Goal: Contribute content

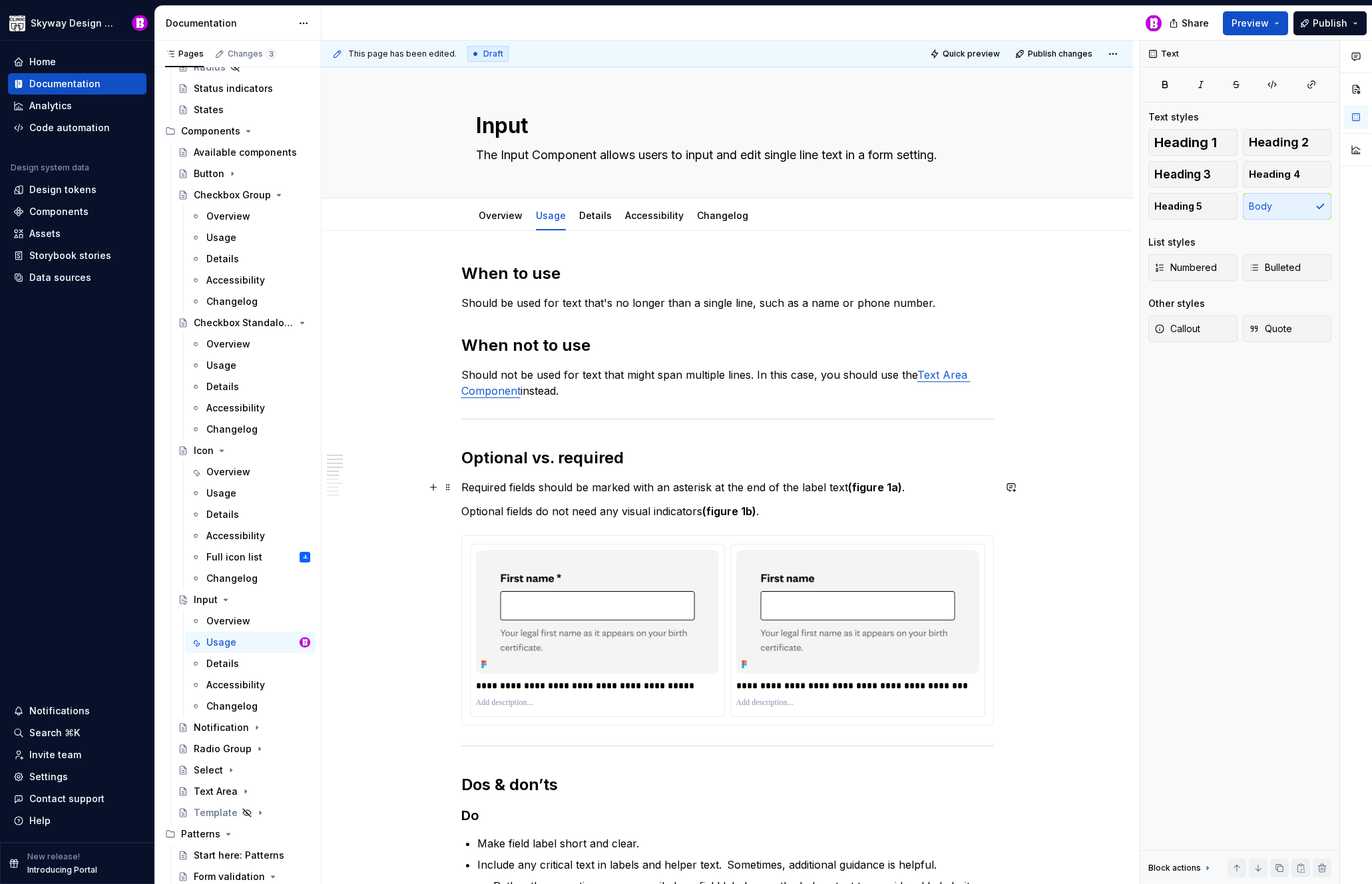
scroll to position [51, 0]
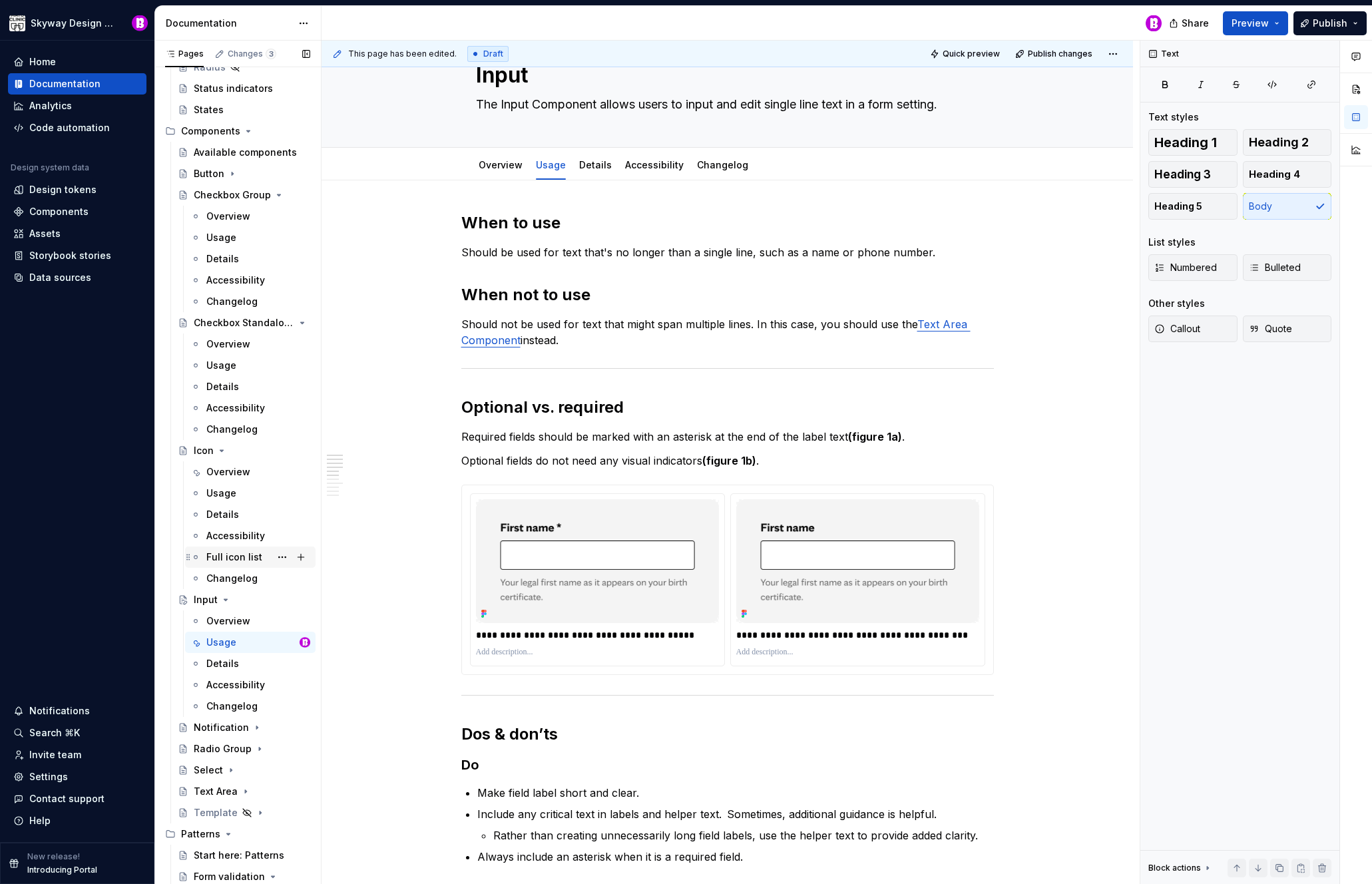
click at [228, 552] on div "Full icon list" at bounding box center [234, 557] width 56 height 13
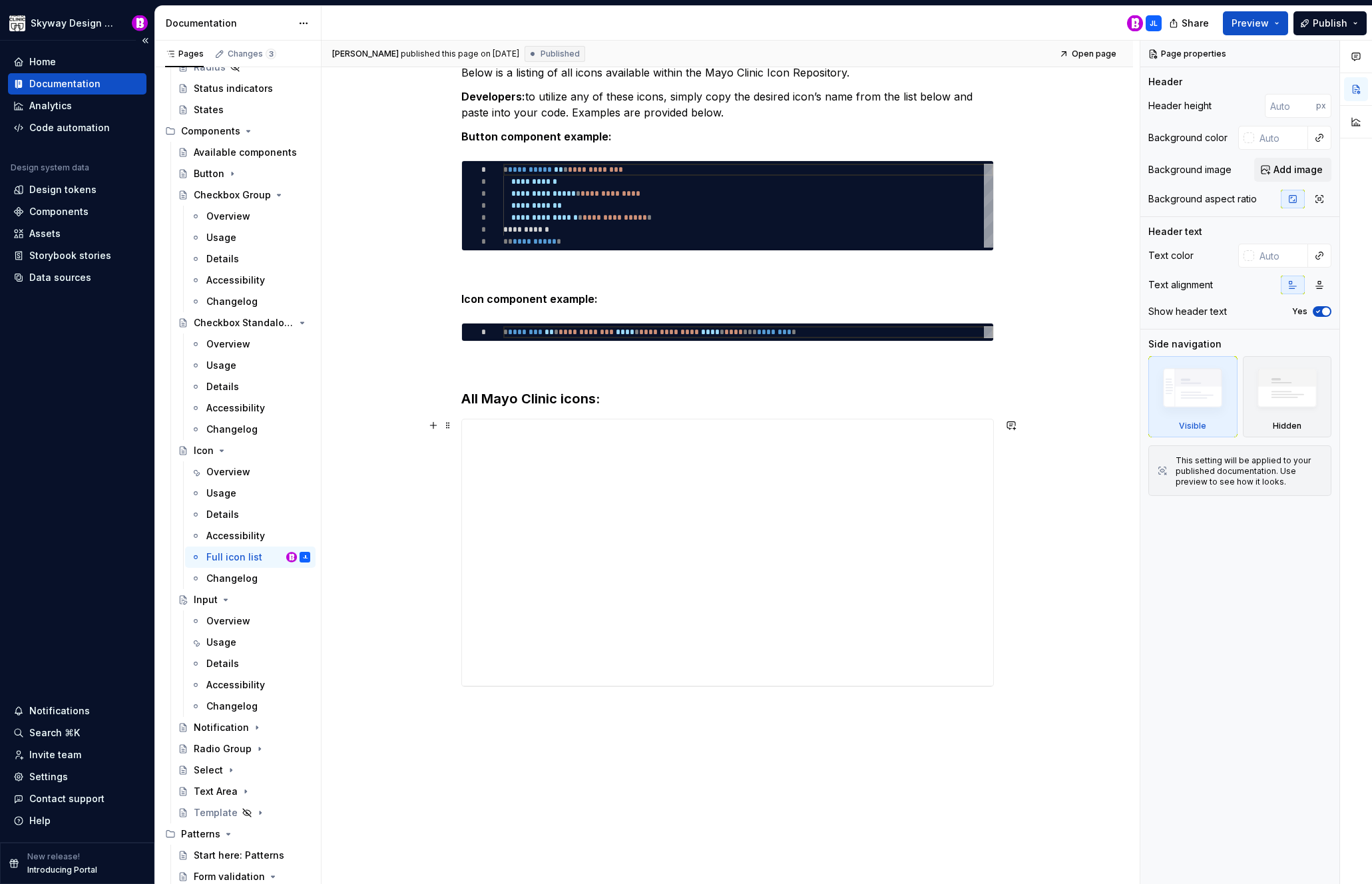
scroll to position [213, 0]
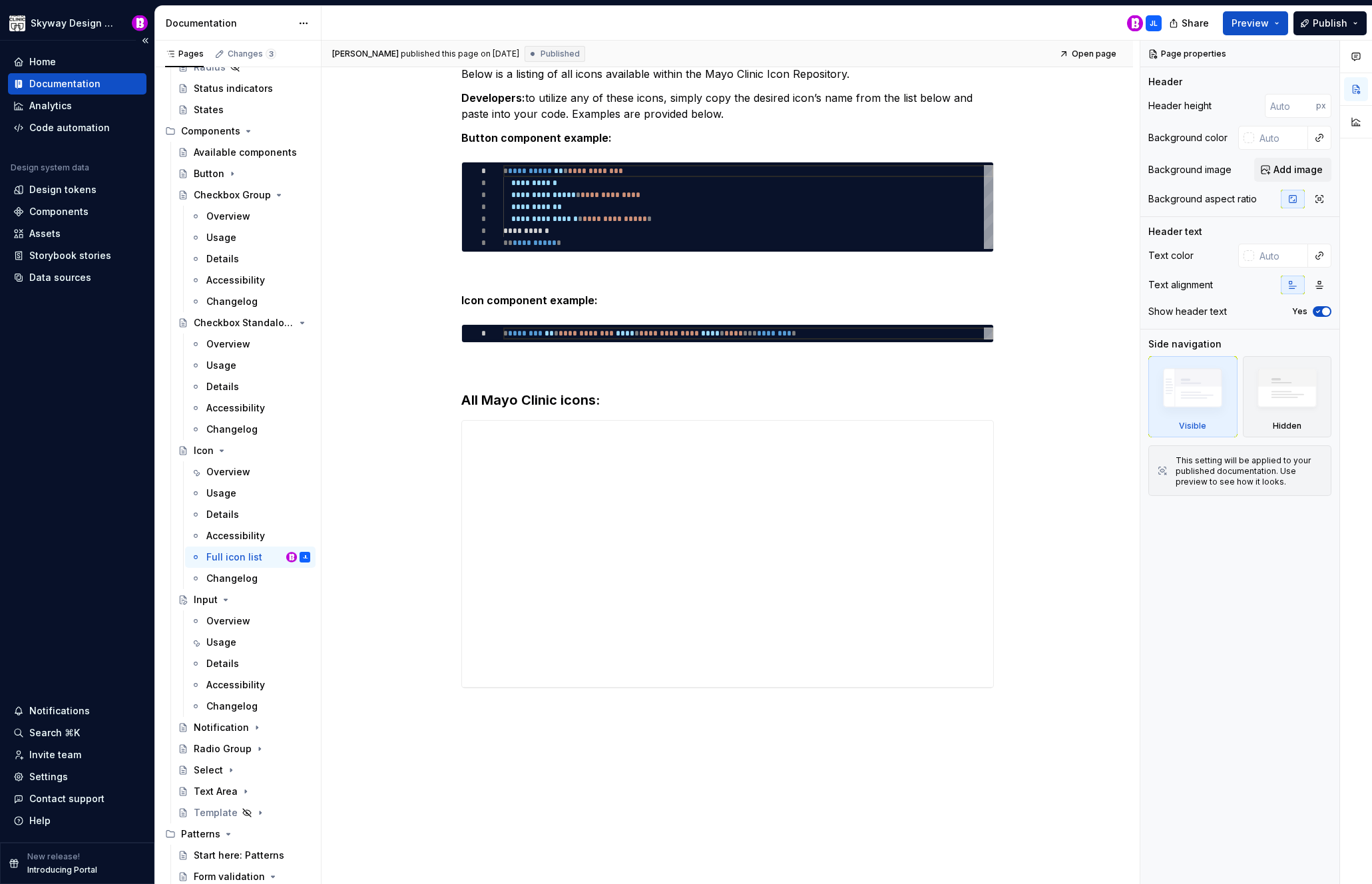
type textarea "*"
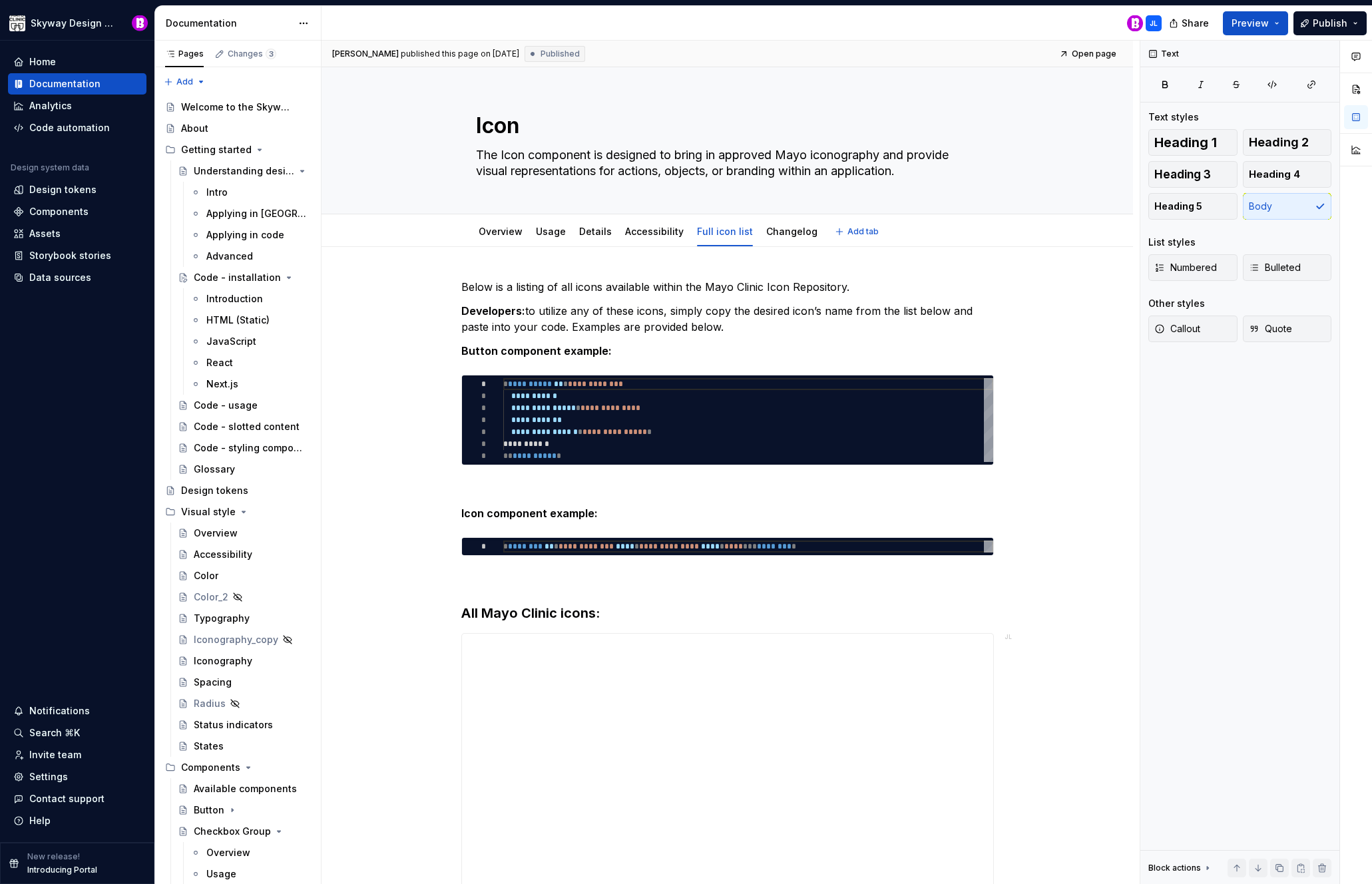
type textarea "*"
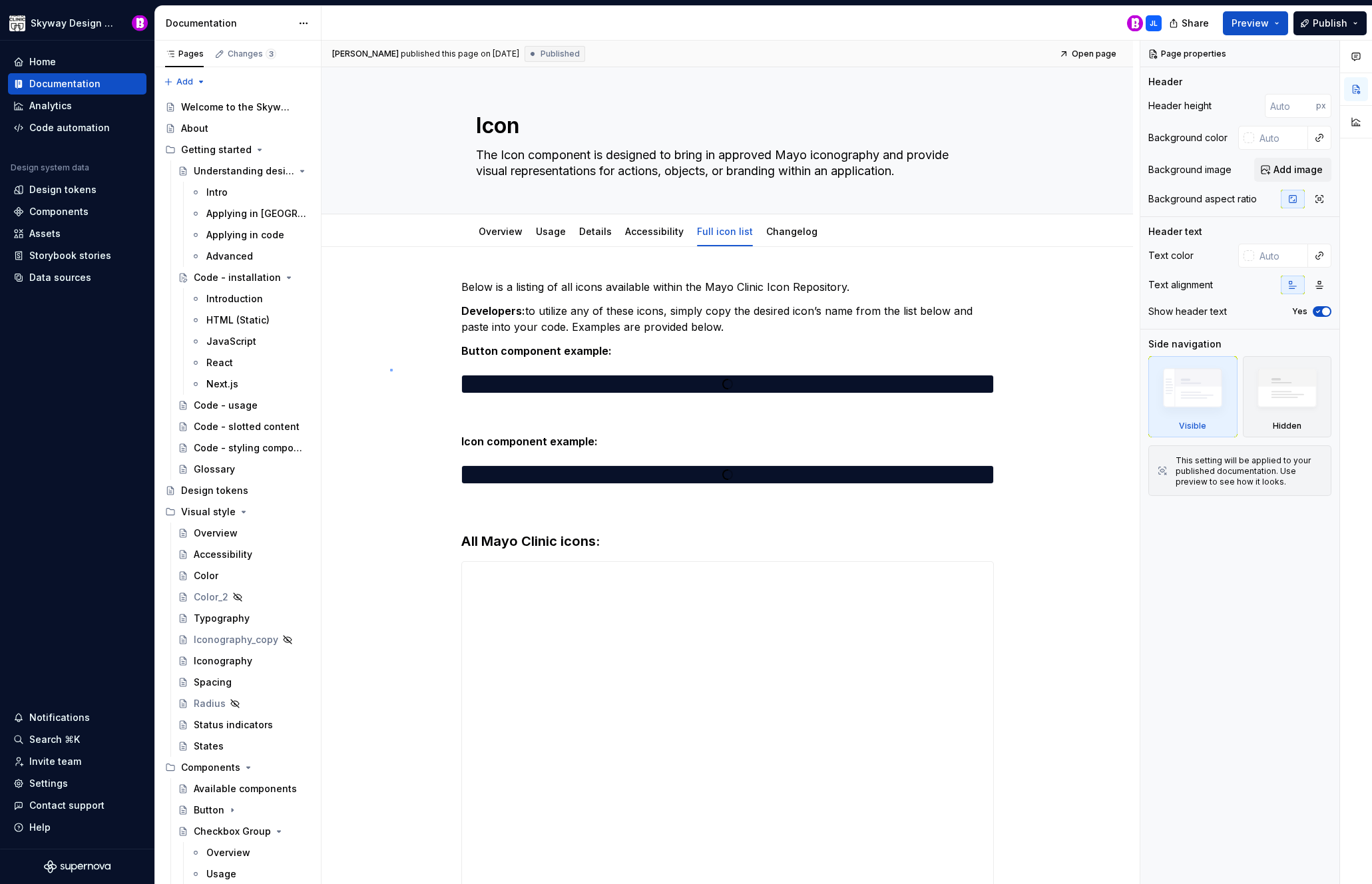
click at [390, 369] on div "[PERSON_NAME] published this page on [DATE] Published Open page Icon The Icon c…" at bounding box center [730, 463] width 818 height 844
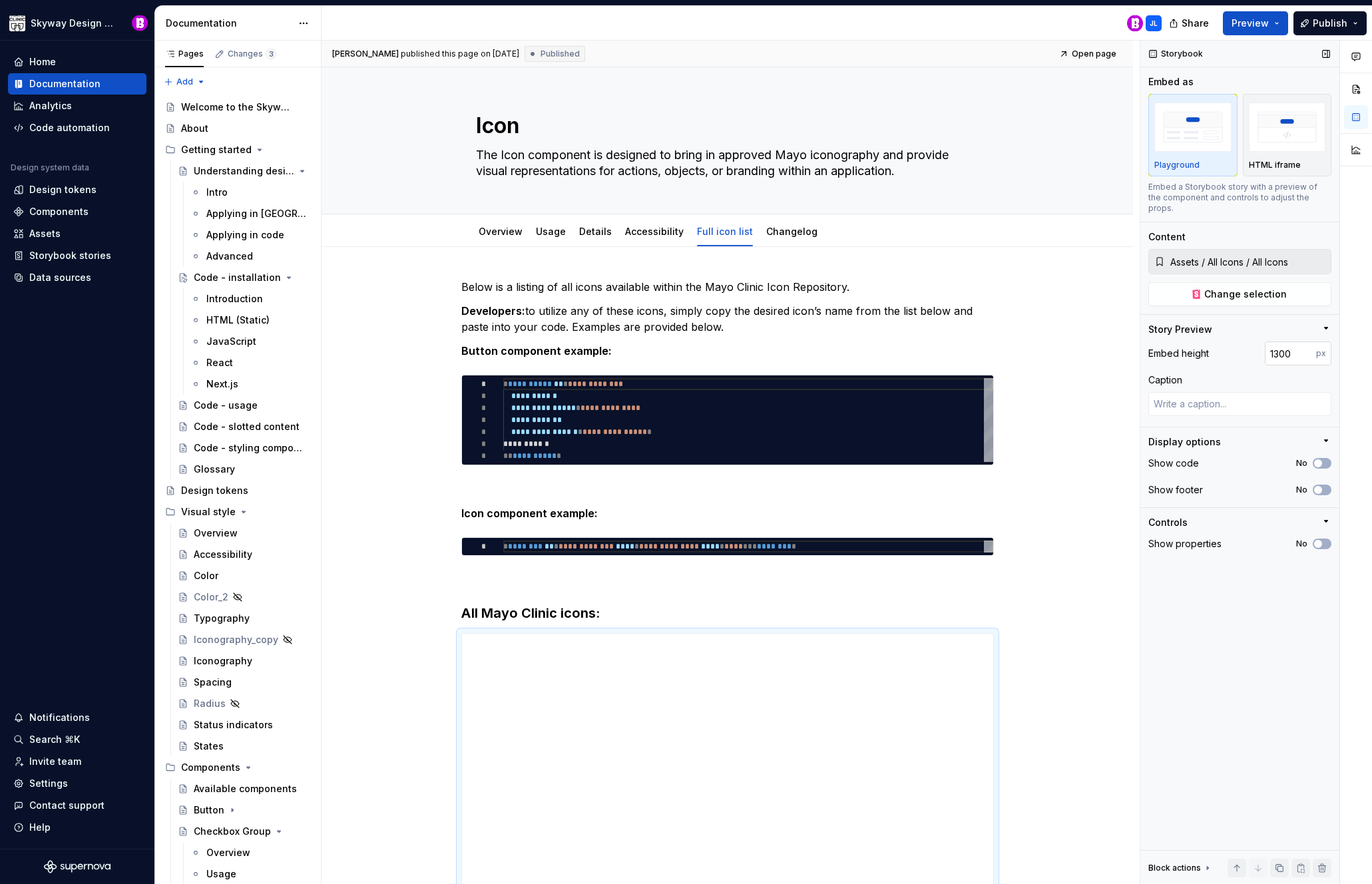
type textarea "*"
drag, startPoint x: 1294, startPoint y: 343, endPoint x: 1211, endPoint y: 333, distance: 83.6
click at [1211, 341] on div "Embed height 1300 px" at bounding box center [1240, 353] width 183 height 24
type input "2000"
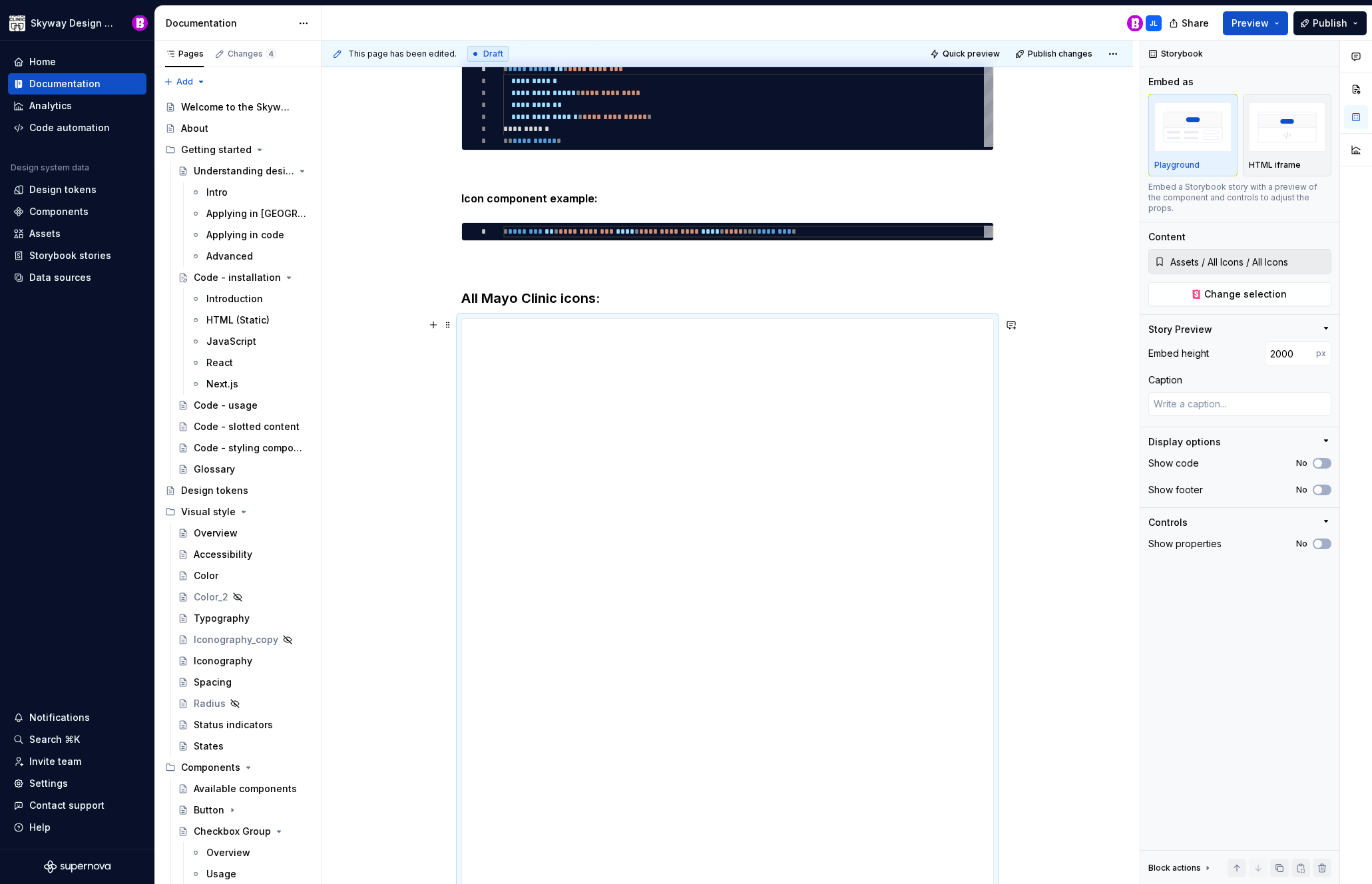
scroll to position [217, 0]
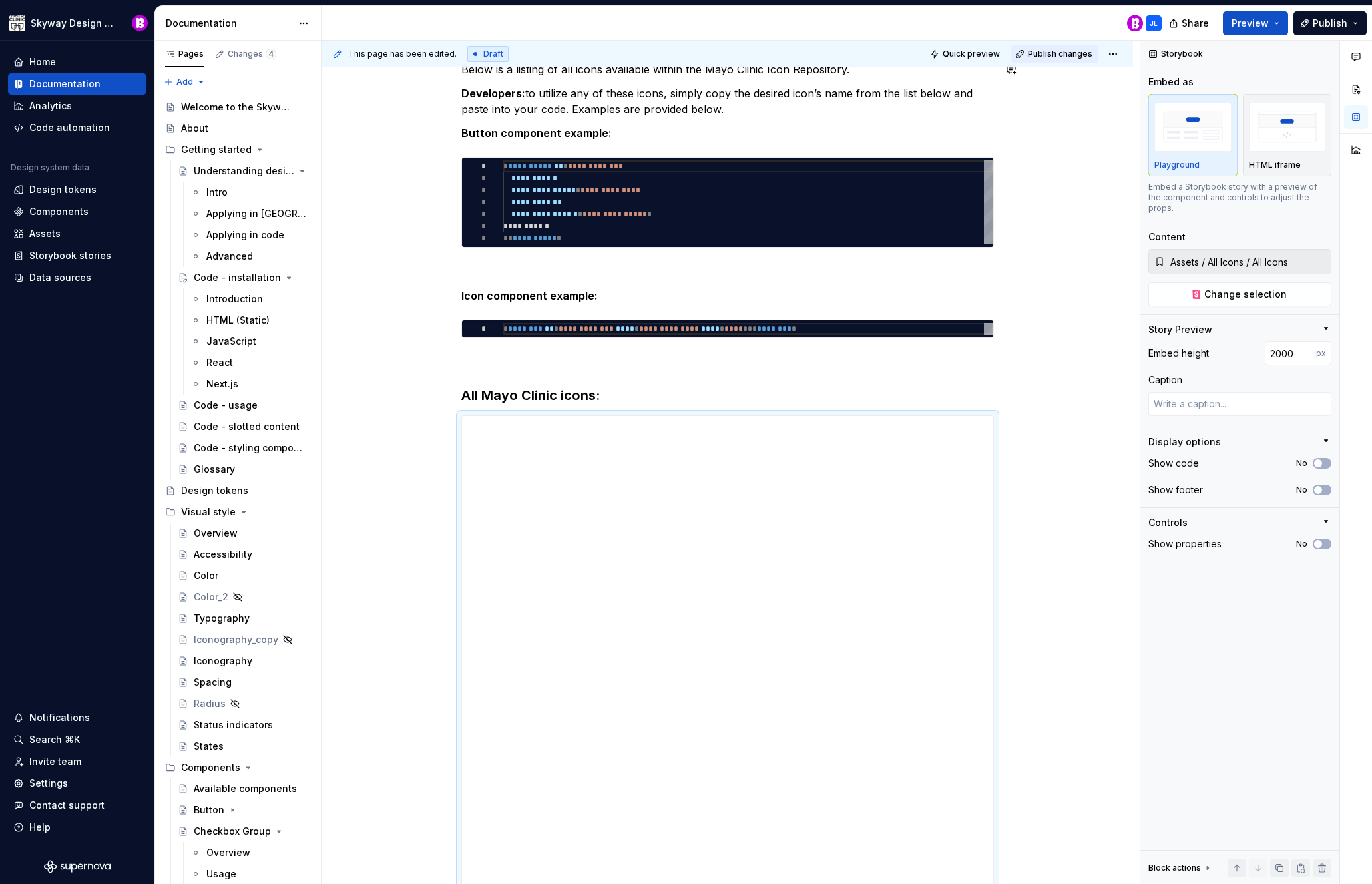
click at [1062, 54] on span "Publish changes" at bounding box center [1060, 54] width 65 height 11
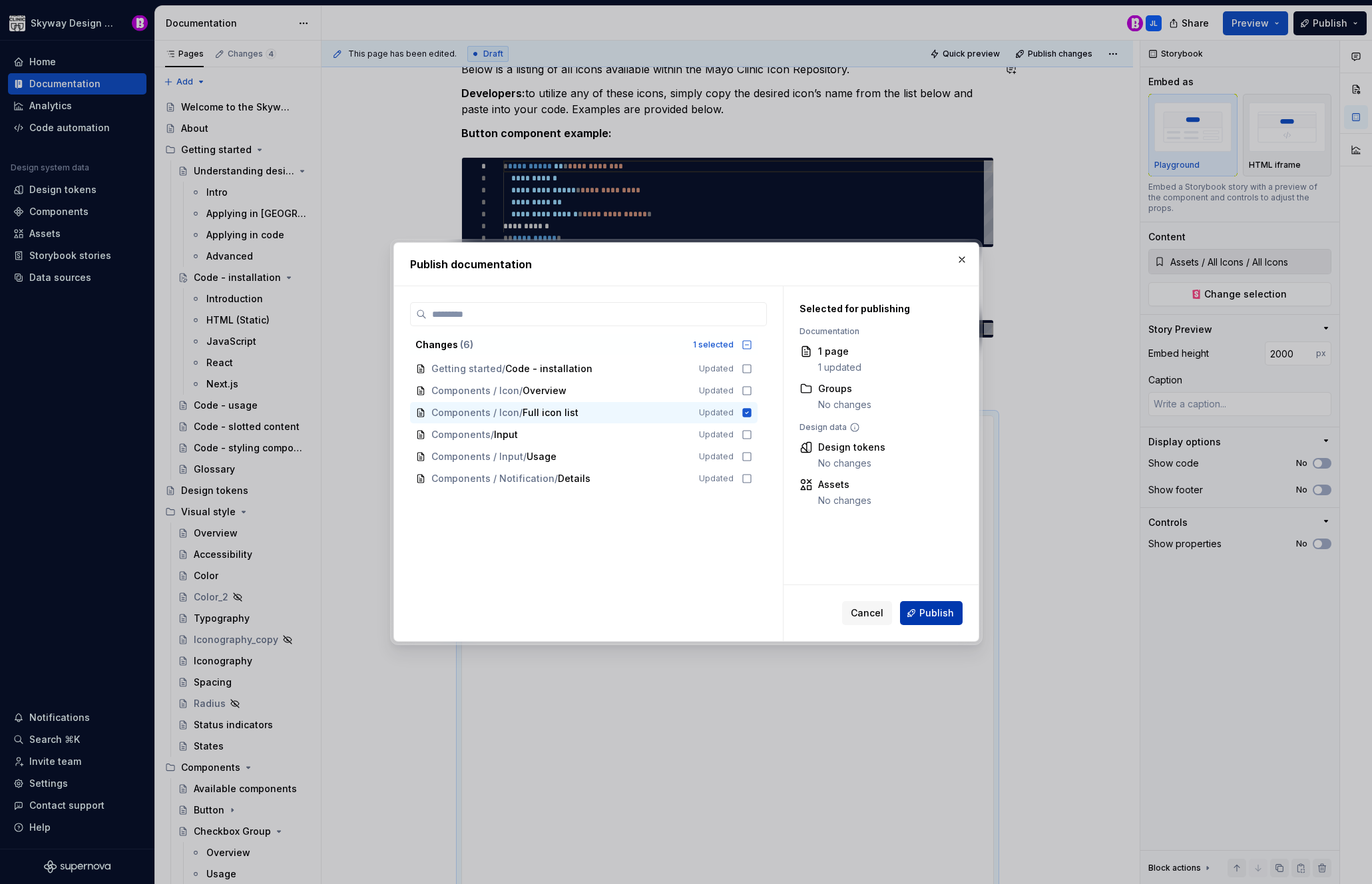
click at [948, 612] on span "Publish" at bounding box center [936, 613] width 35 height 13
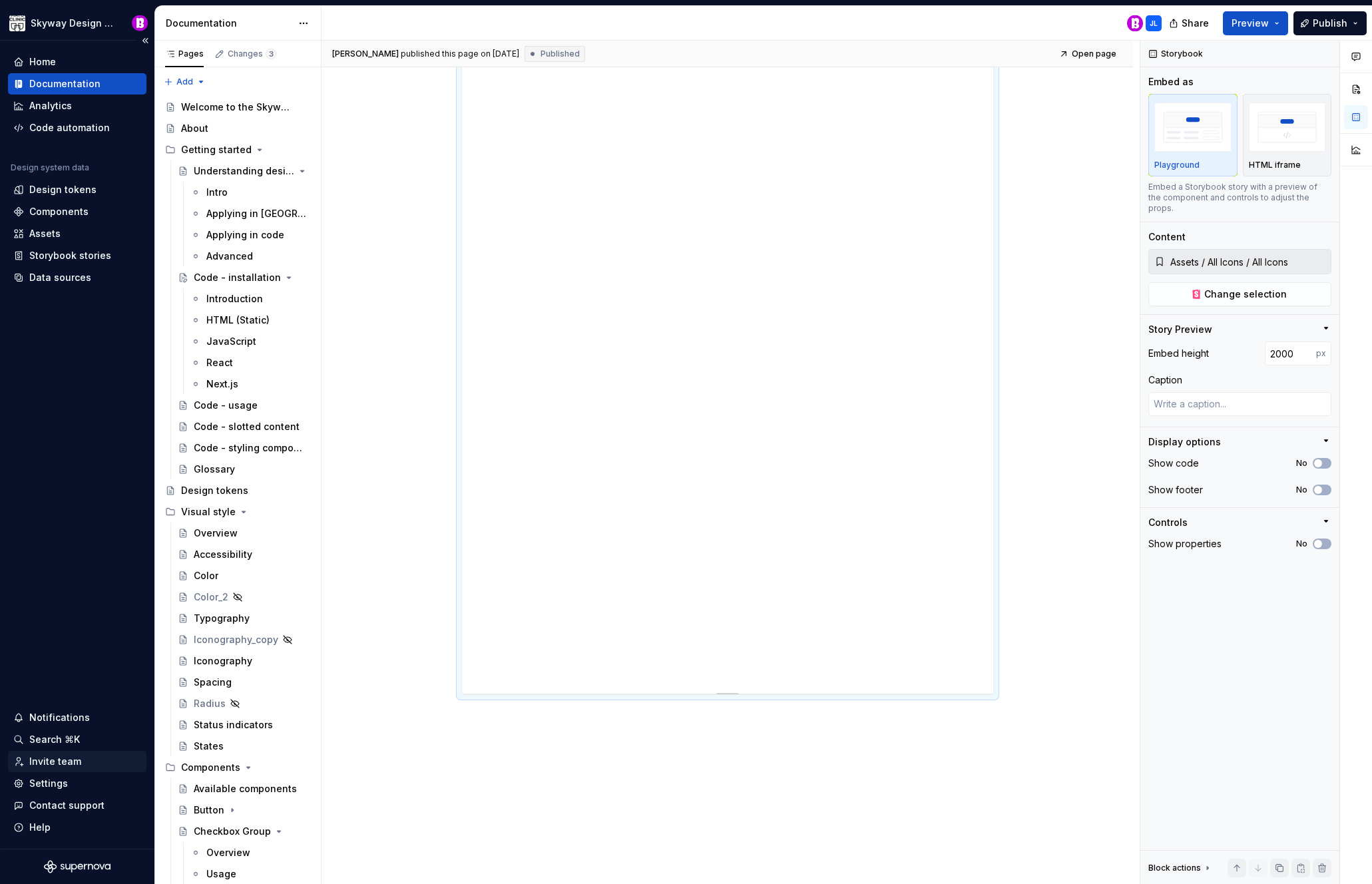
scroll to position [1304, 0]
type textarea "*"
